Goal: Information Seeking & Learning: Understand process/instructions

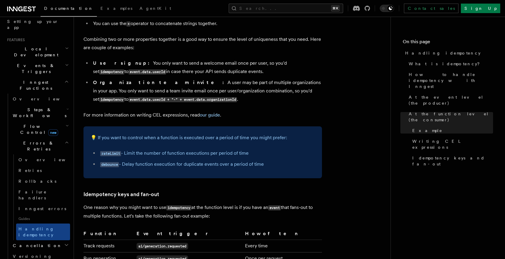
scroll to position [128, 0]
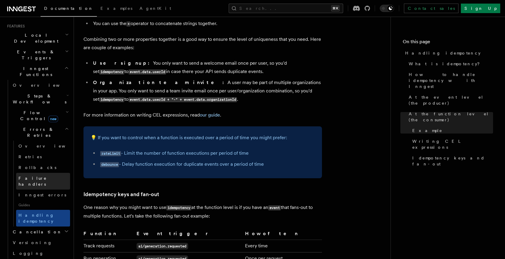
click at [62, 173] on link "Failure handlers" at bounding box center [43, 181] width 54 height 17
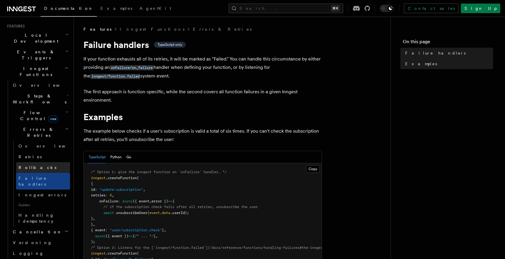
click at [55, 162] on link "Rollbacks" at bounding box center [43, 167] width 54 height 11
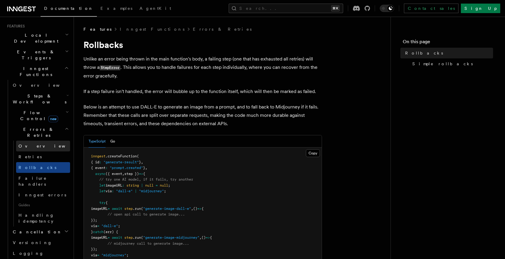
click at [60, 141] on link "Overview" at bounding box center [43, 146] width 54 height 11
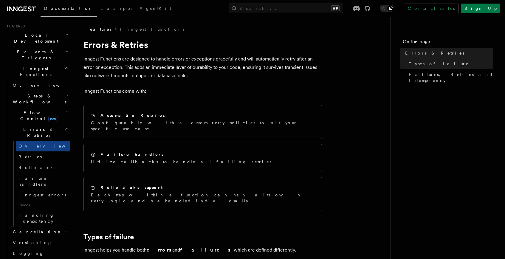
click at [47, 91] on h2 "Steps & Workflows" at bounding box center [40, 99] width 60 height 17
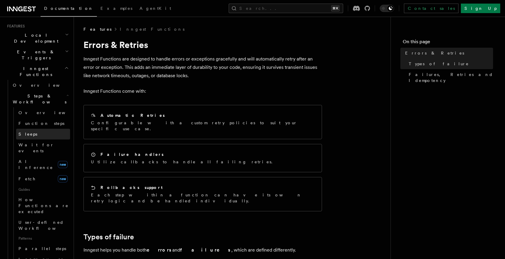
click at [43, 129] on link "Sleeps" at bounding box center [43, 134] width 54 height 11
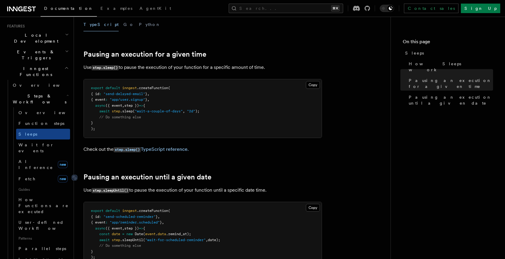
scroll to position [158, 0]
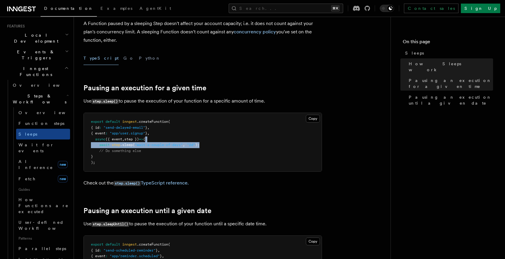
drag, startPoint x: 212, startPoint y: 143, endPoint x: 211, endPoint y: 139, distance: 3.9
click at [211, 139] on pre "export default inngest .createFunction ( { id : "send-delayed-email" } , { even…" at bounding box center [203, 142] width 238 height 58
copy code "await step .sleep ( "wait-a-couple-of-days" , "2d" );"
click at [36, 143] on span "Wait for events" at bounding box center [35, 148] width 35 height 11
